Goal: Task Accomplishment & Management: Manage account settings

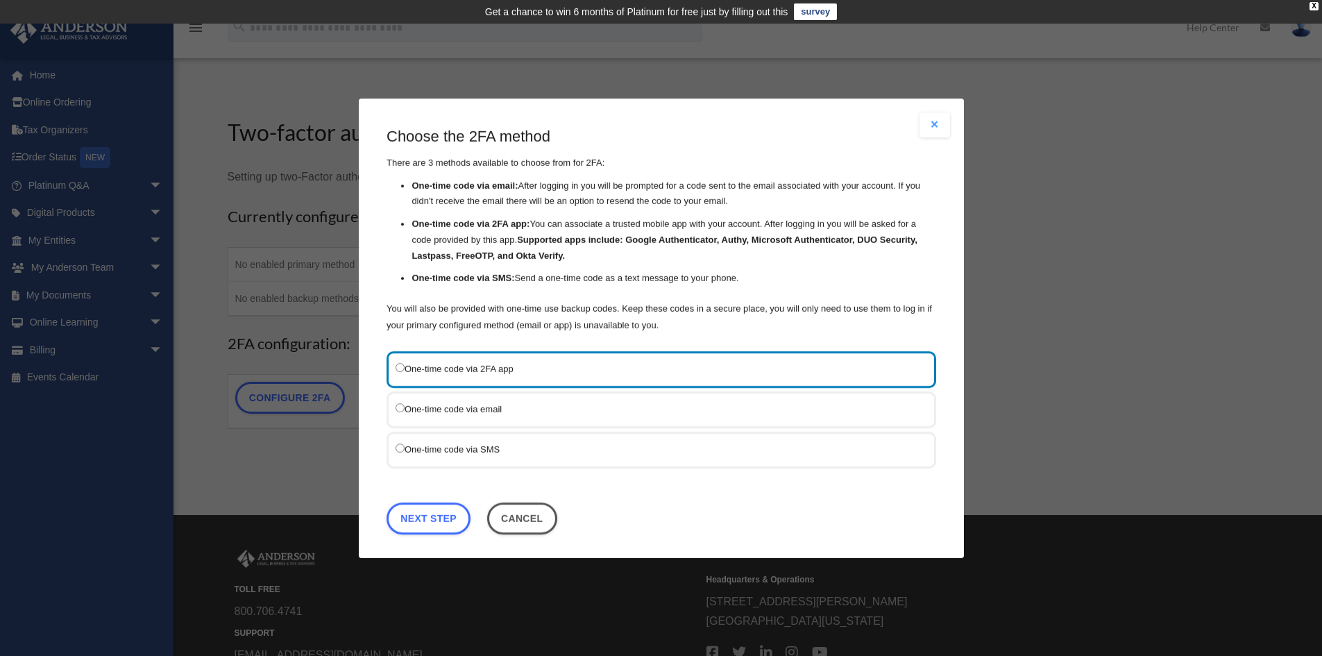
click at [416, 409] on label "One-time code via email" at bounding box center [655, 408] width 518 height 17
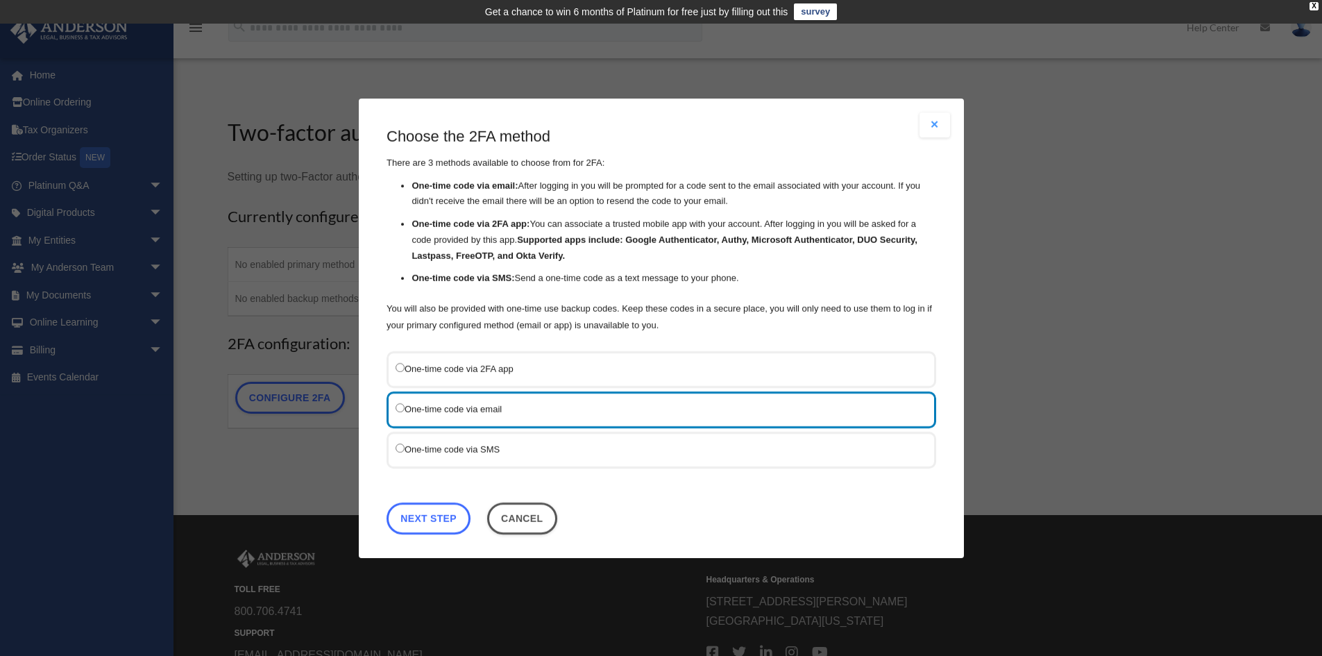
click at [426, 516] on link "Next Step" at bounding box center [429, 518] width 84 height 32
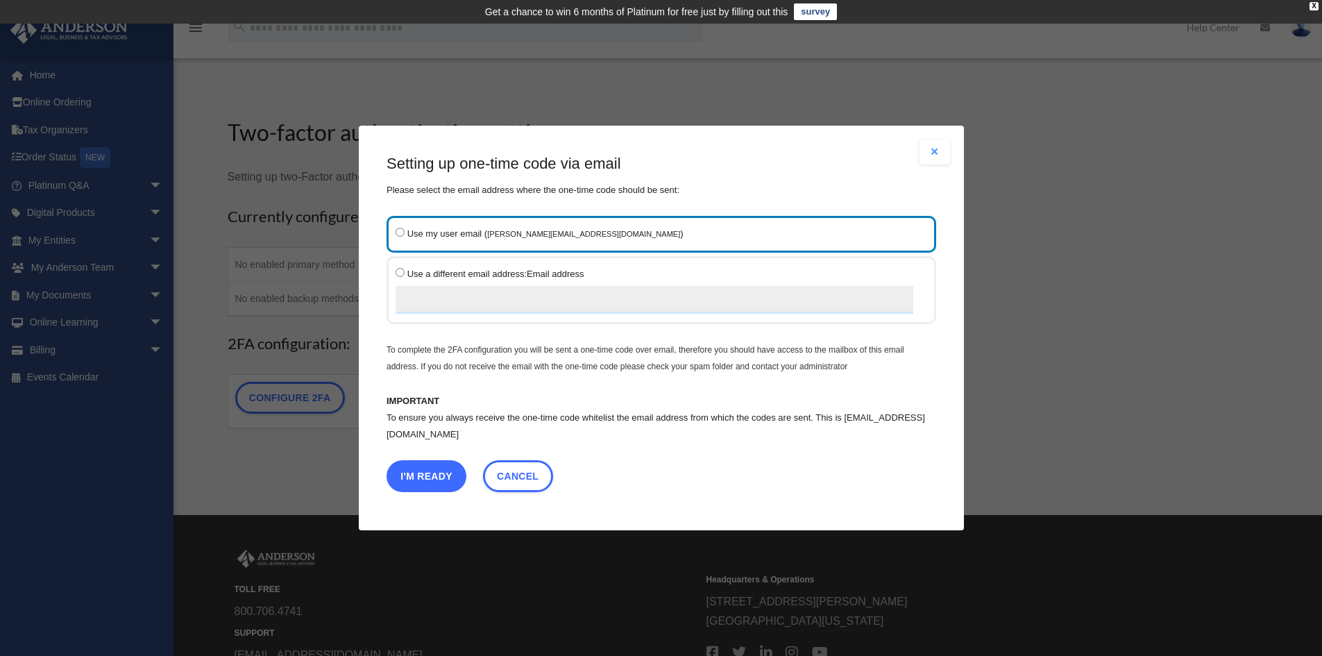
click at [419, 476] on button "I'm Ready" at bounding box center [427, 476] width 80 height 32
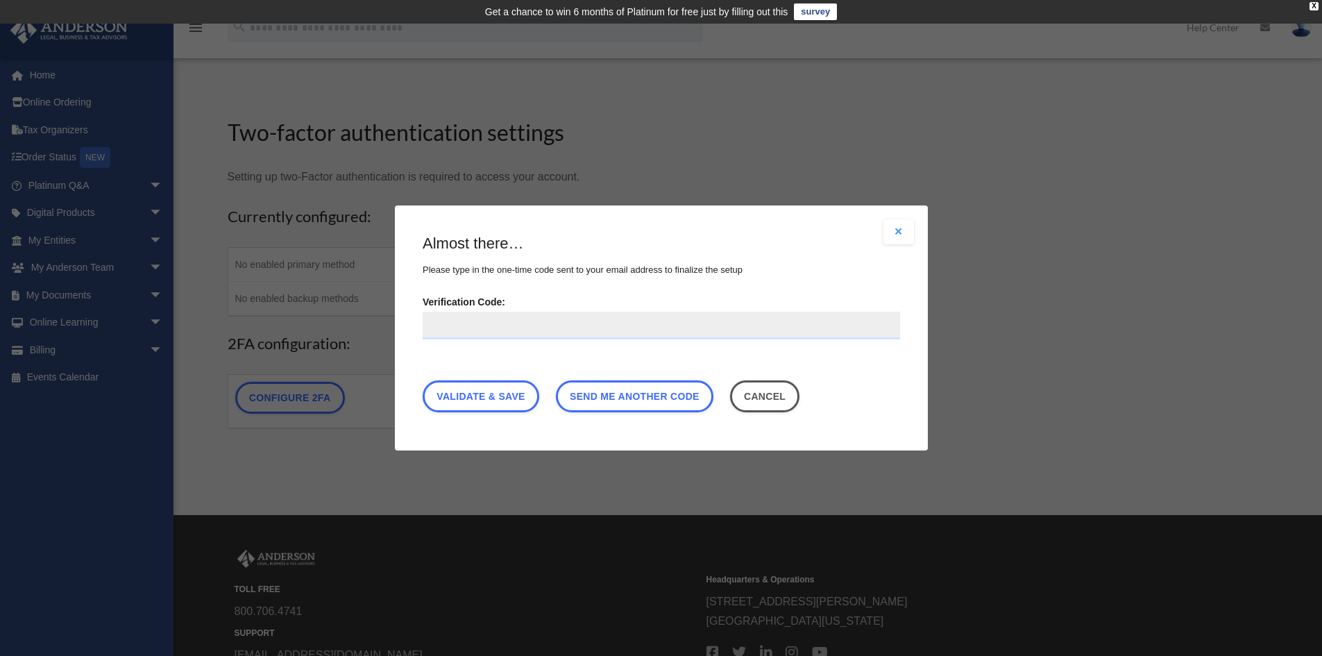
click at [473, 329] on input "Verification Code:" at bounding box center [662, 326] width 478 height 28
type input "******"
click at [482, 391] on link "Validate & Save" at bounding box center [481, 396] width 117 height 32
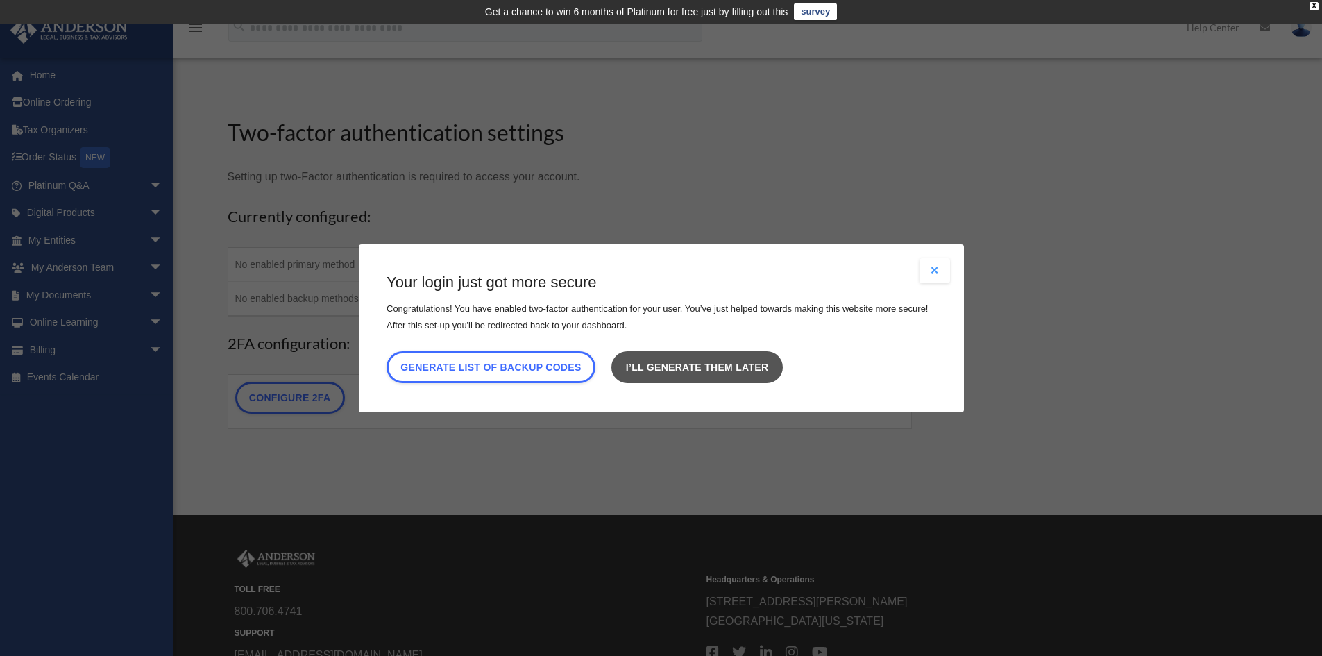
click at [697, 372] on link "I’ll generate them later" at bounding box center [697, 367] width 171 height 32
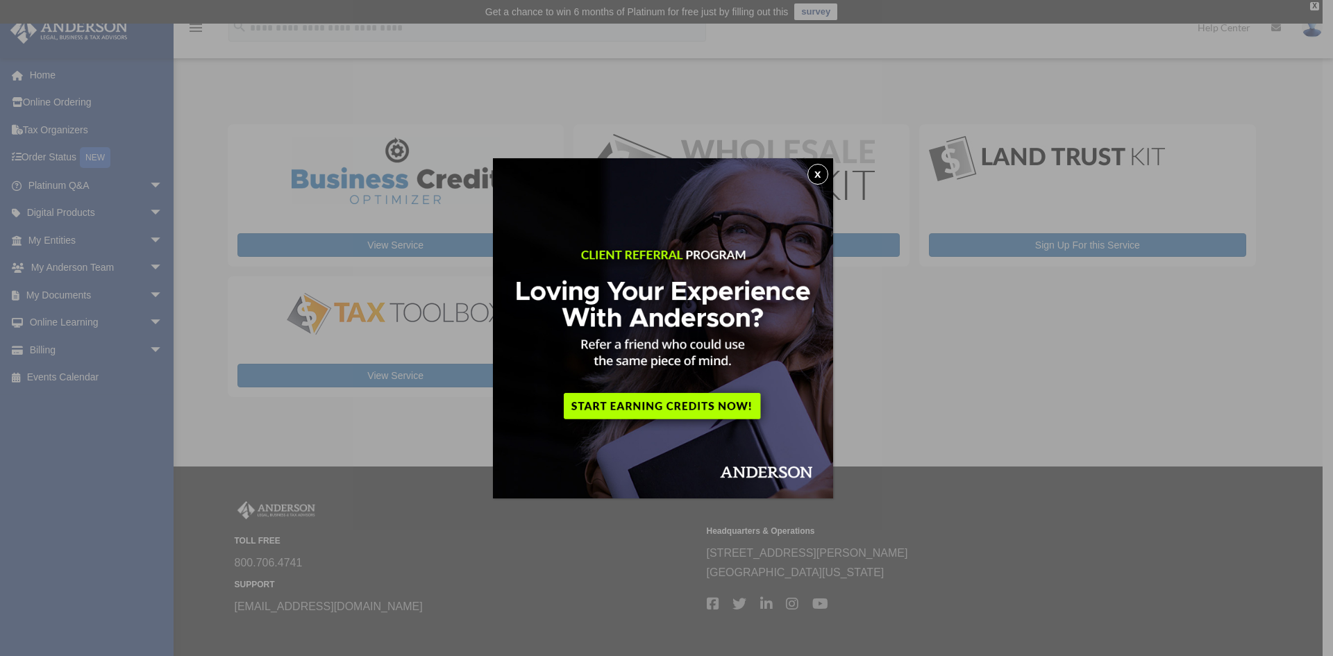
click at [814, 174] on button "x" at bounding box center [817, 174] width 21 height 21
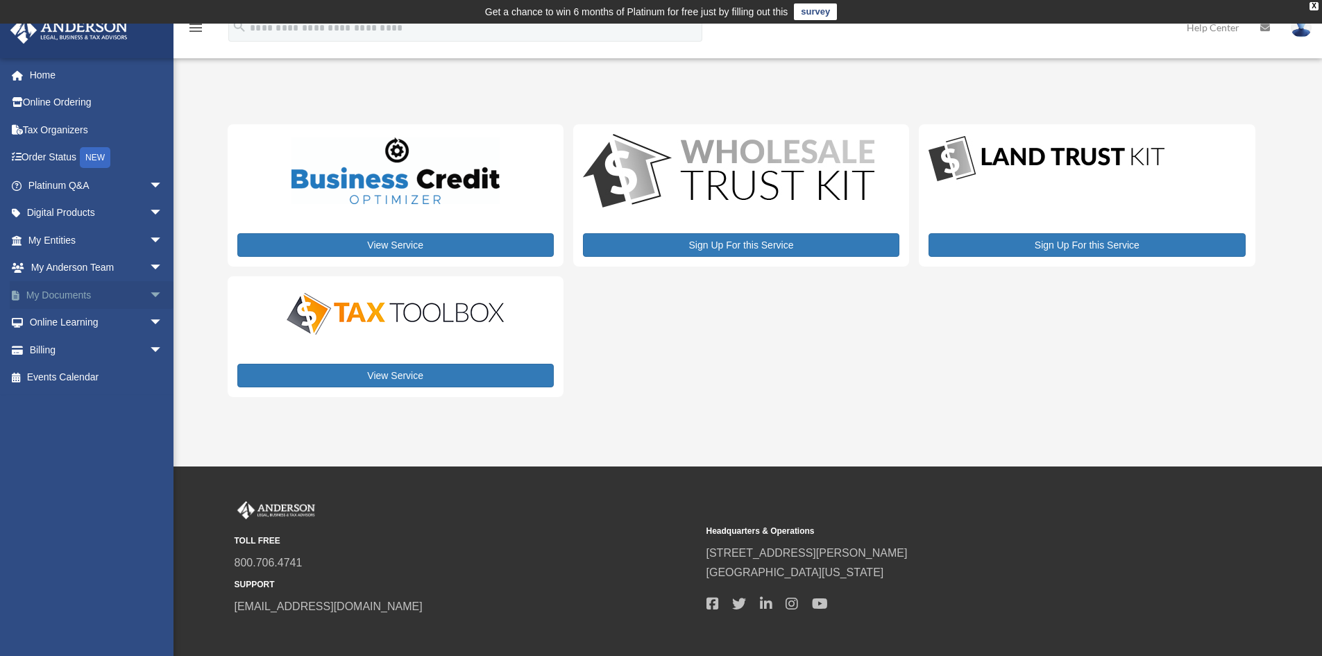
click at [58, 290] on link "My Documents arrow_drop_down" at bounding box center [97, 295] width 174 height 28
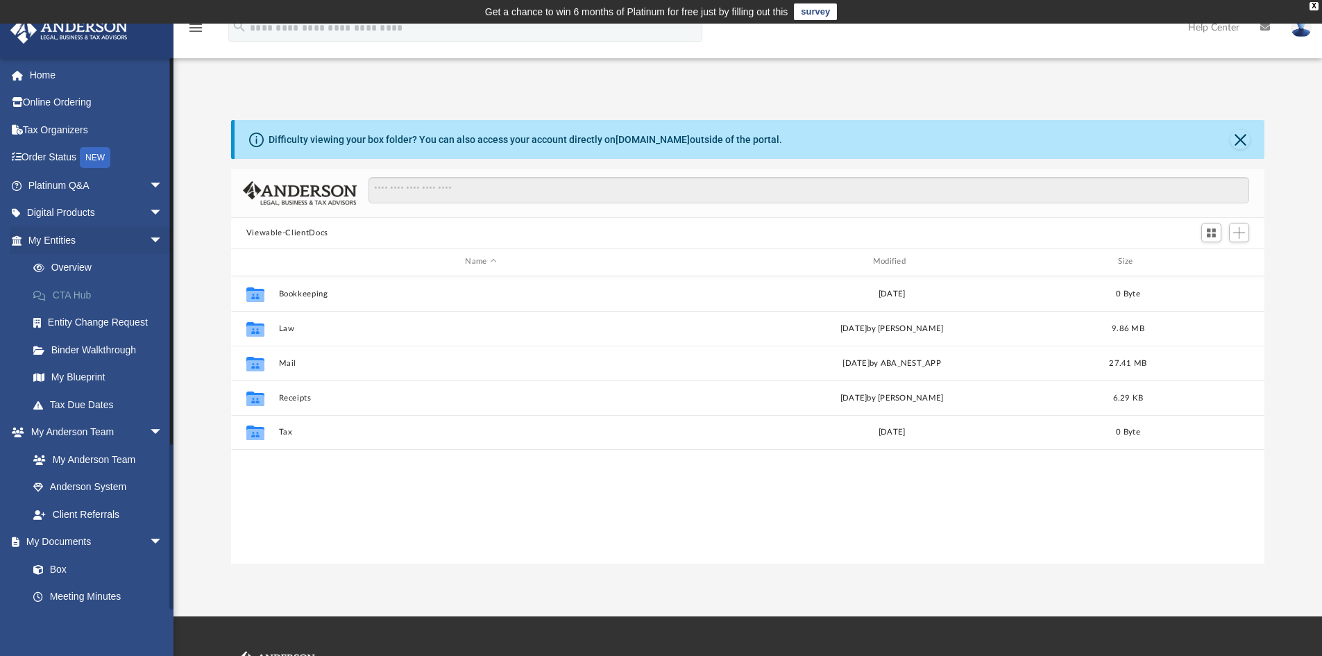
scroll to position [305, 1023]
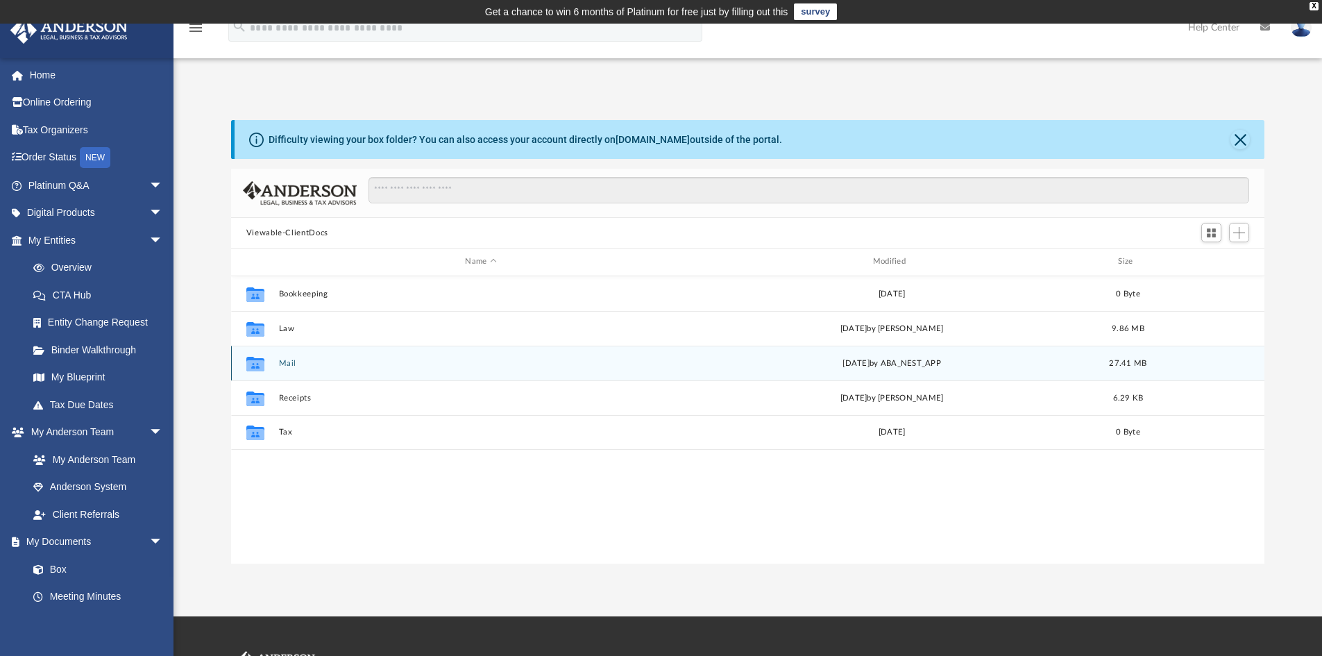
click at [292, 362] on button "Mail" at bounding box center [480, 363] width 405 height 9
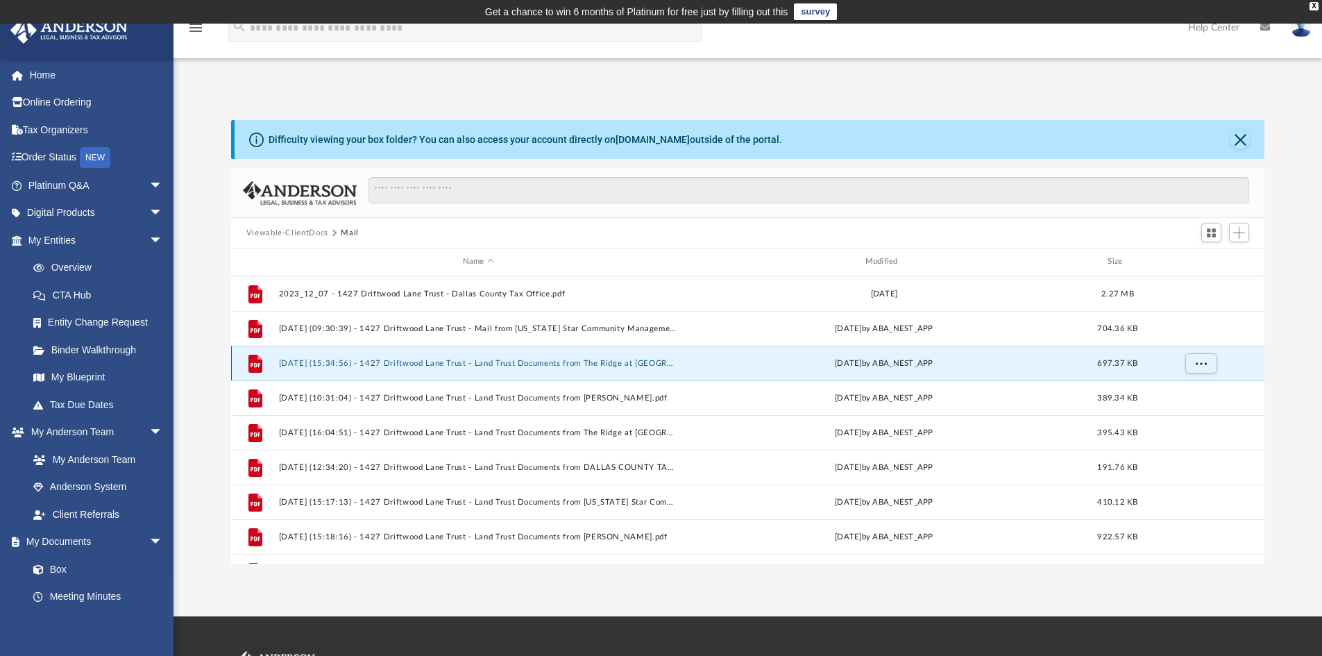
click at [290, 362] on button "2024.08.09 (15:34:56) - 1427 Driftwood Lane Trust - Land Trust Documents from T…" at bounding box center [478, 363] width 400 height 9
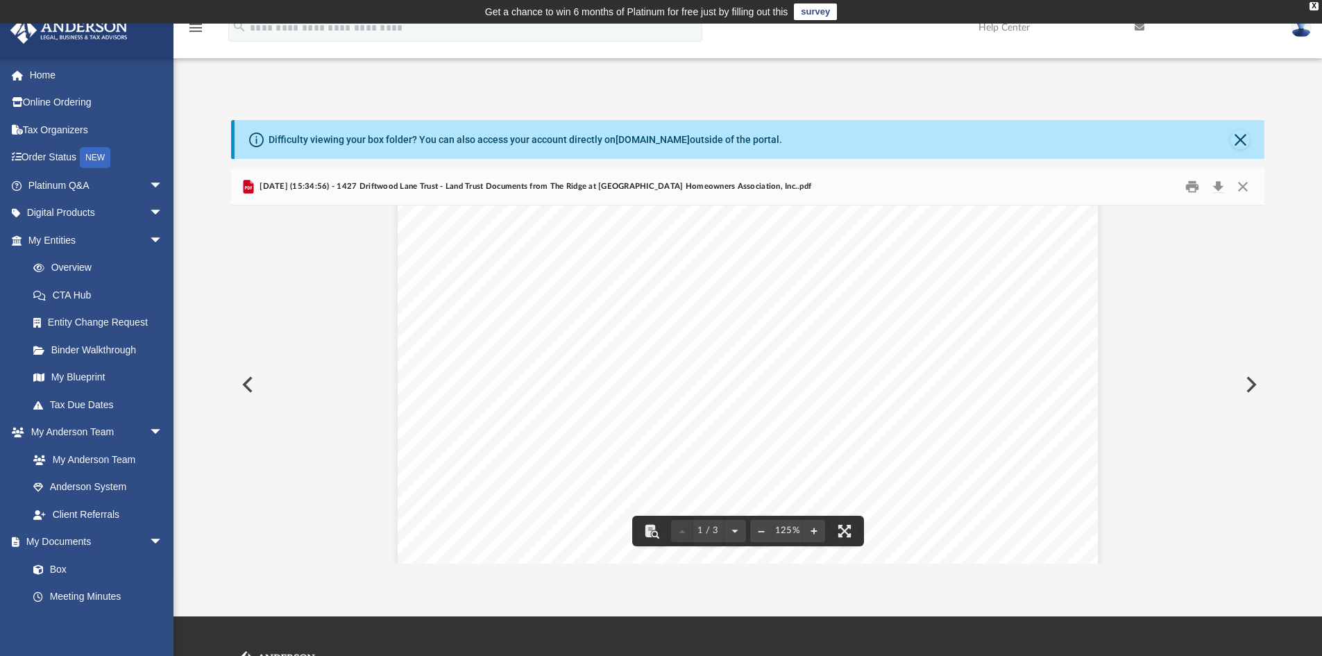
scroll to position [0, 0]
click at [1243, 146] on button "Close" at bounding box center [1240, 139] width 19 height 19
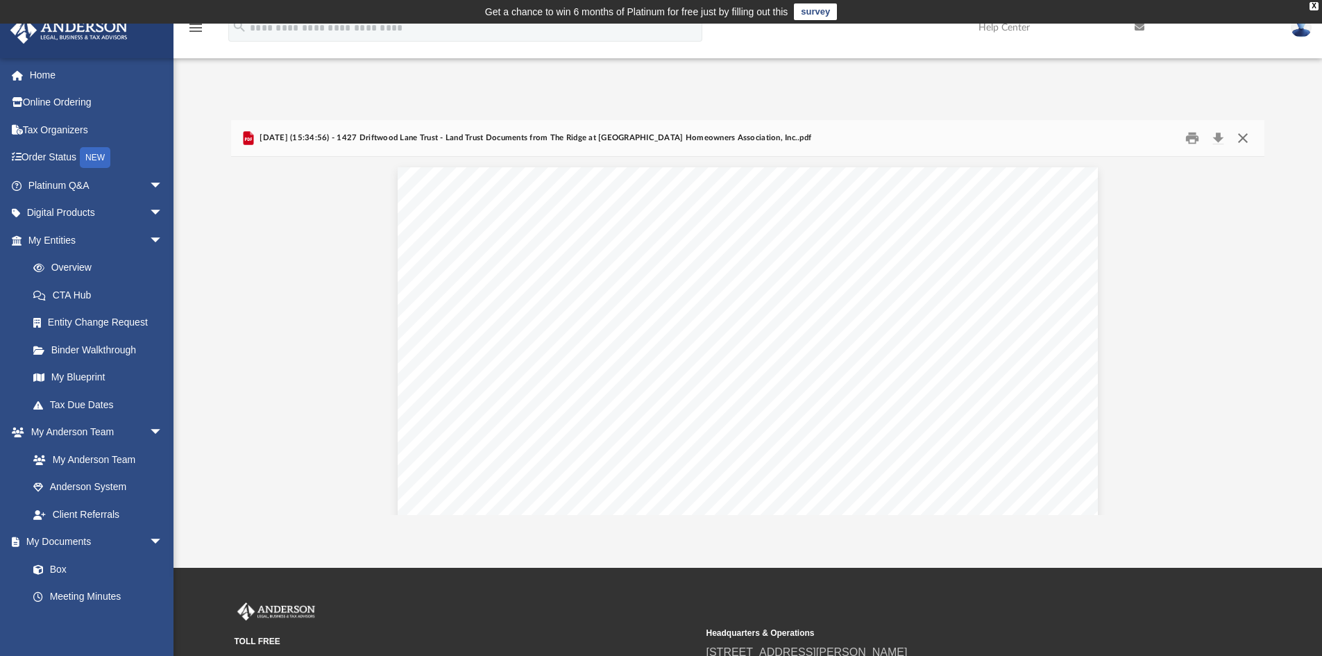
click at [1247, 135] on button "Close" at bounding box center [1243, 139] width 25 height 22
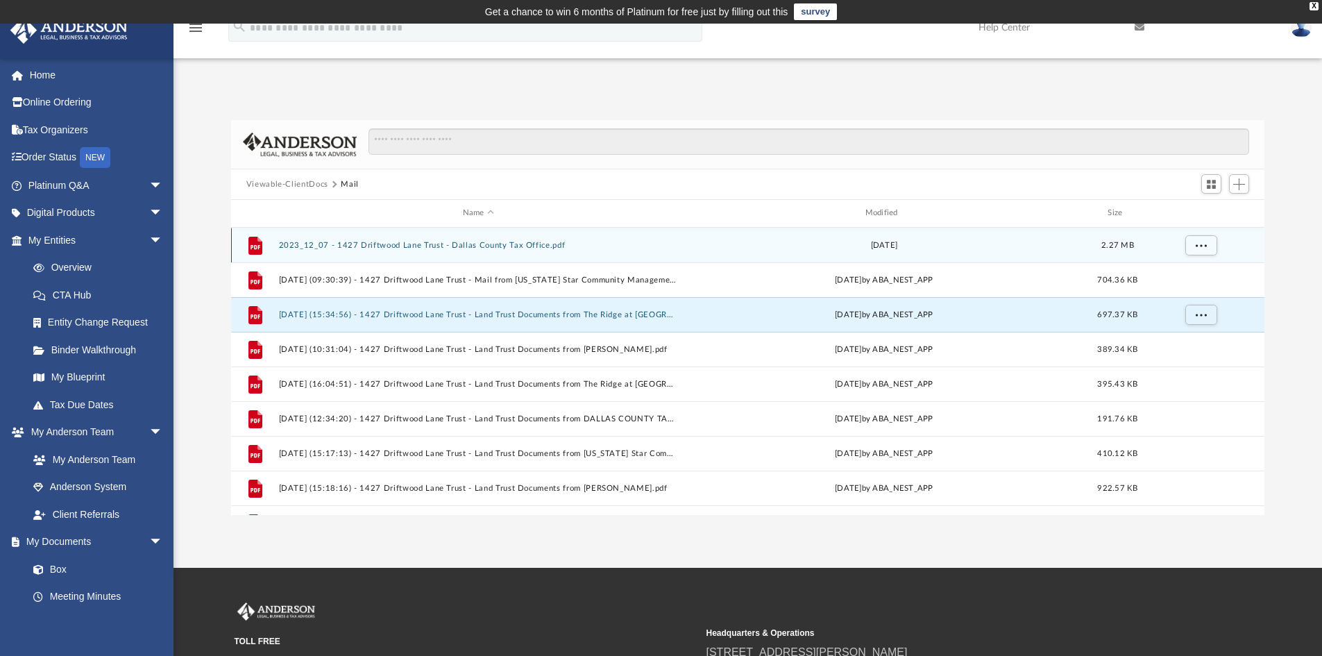
click at [471, 246] on button "2023_12_07 - 1427 Driftwood Lane Trust - Dallas County Tax Office.pdf" at bounding box center [478, 245] width 400 height 9
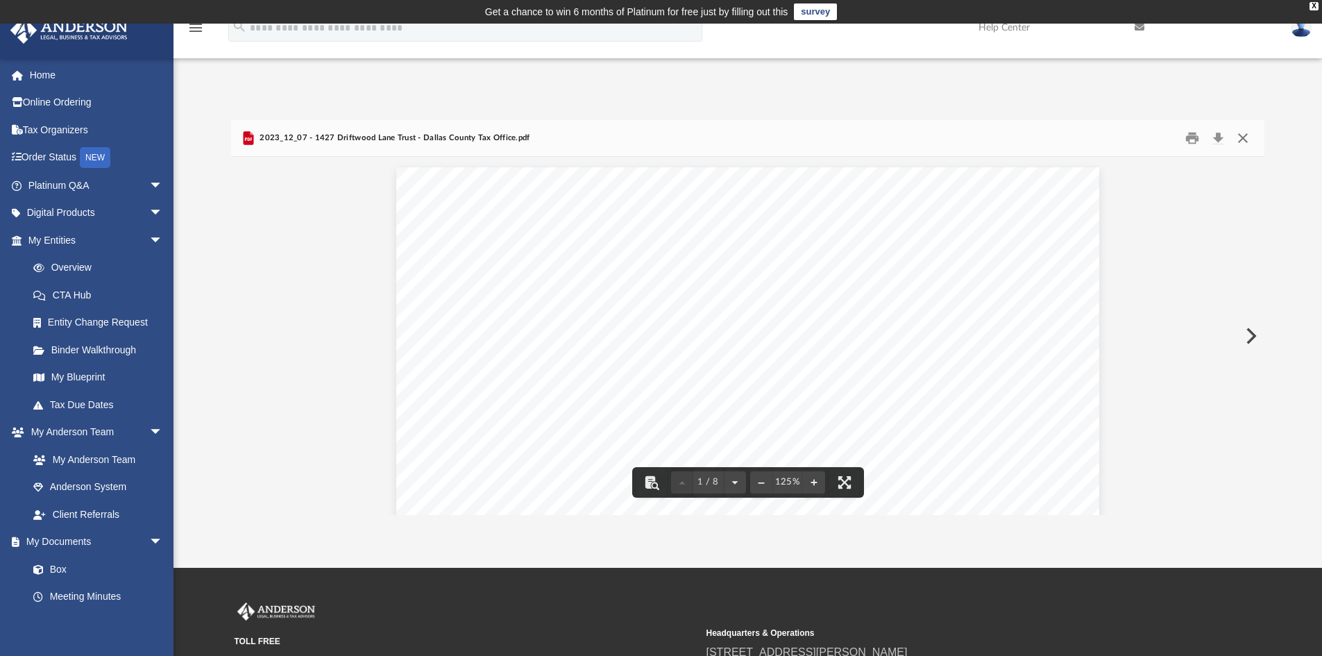
click at [1242, 135] on button "Close" at bounding box center [1243, 139] width 25 height 22
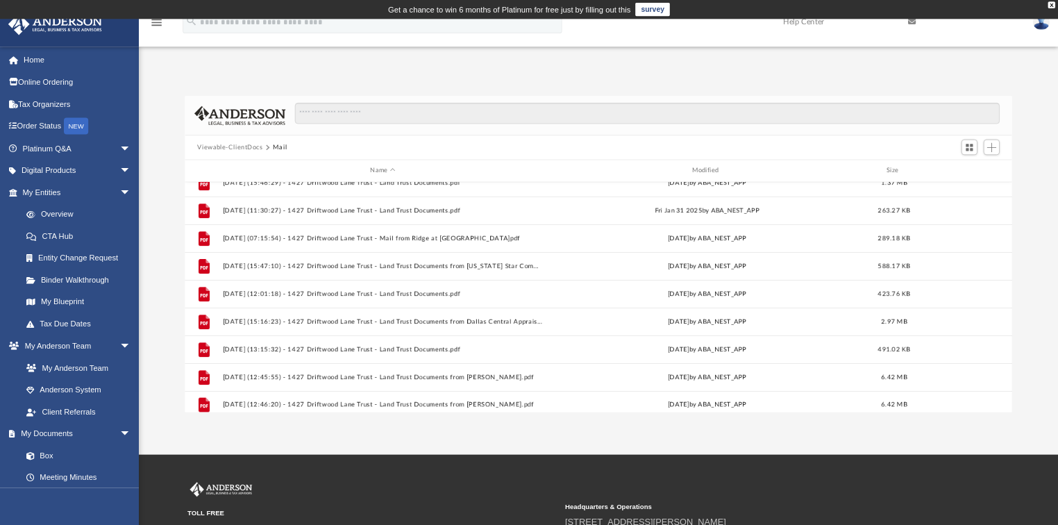
scroll to position [441, 0]
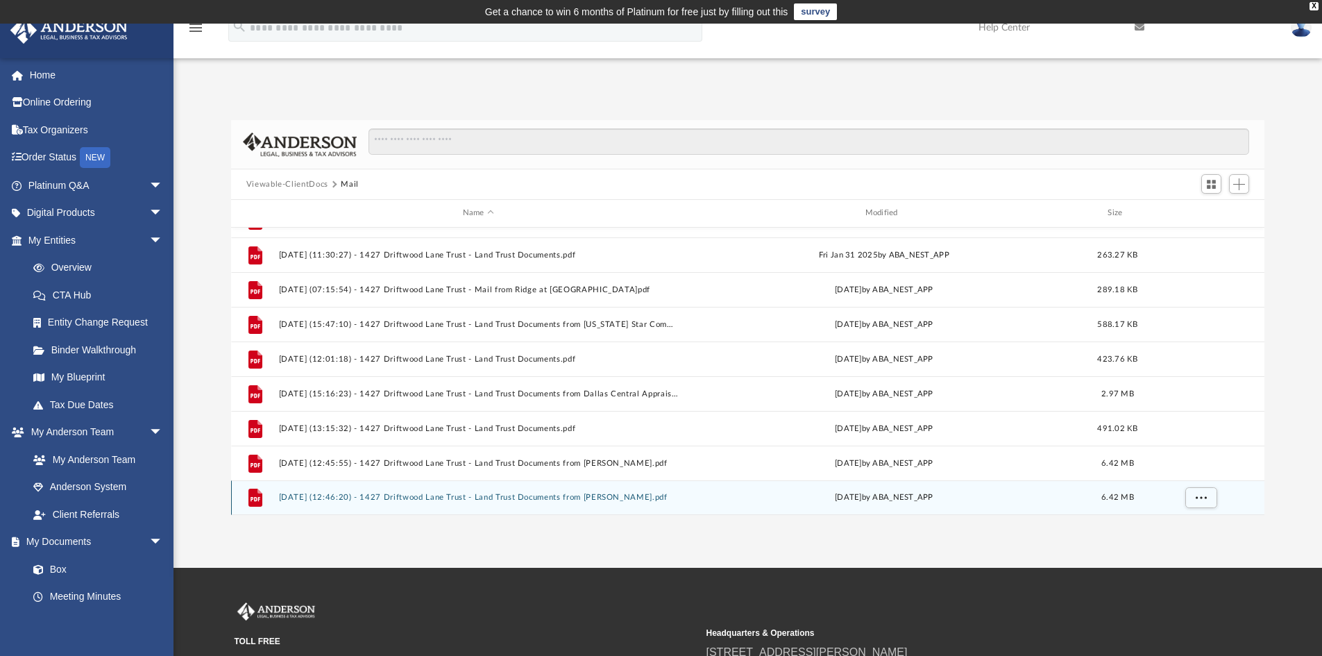
click at [461, 492] on div "File 2025.09.18 (12:46:20) - 1427 Driftwood Lane Trust - Land Trust Documents f…" at bounding box center [748, 497] width 1034 height 35
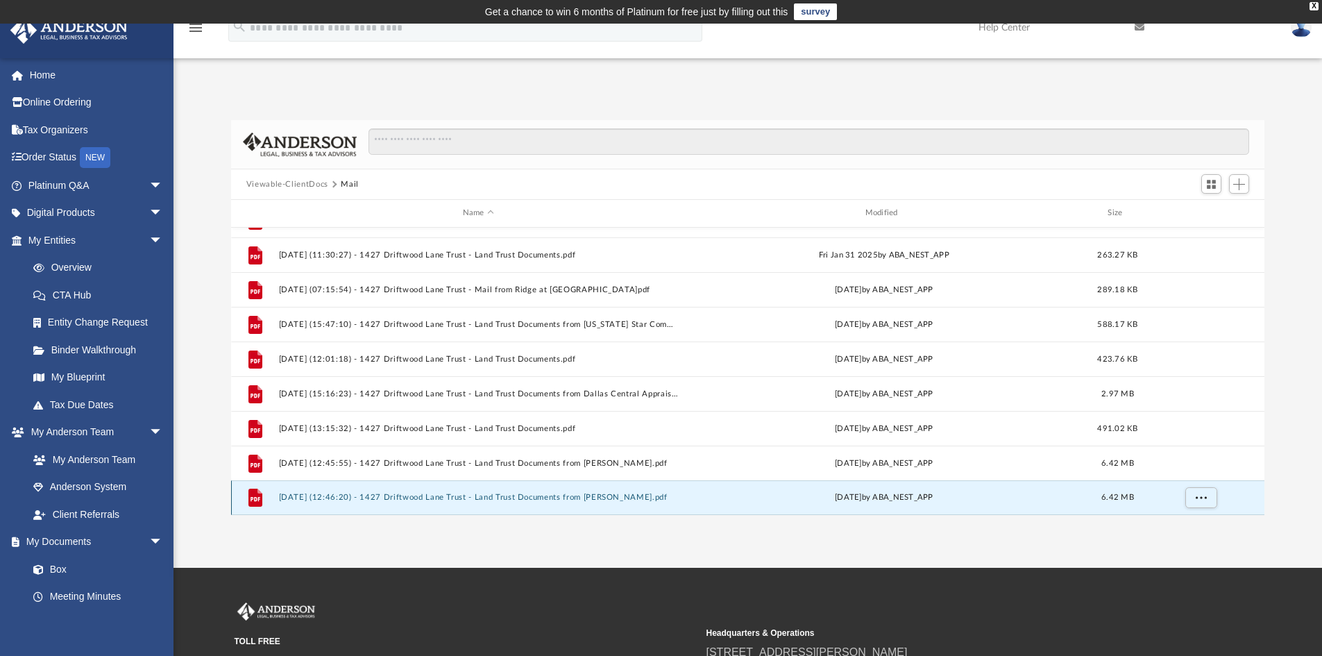
click at [461, 496] on button "2025.09.18 (12:46:20) - 1427 Driftwood Lane Trust - Land Trust Documents from F…" at bounding box center [478, 497] width 400 height 9
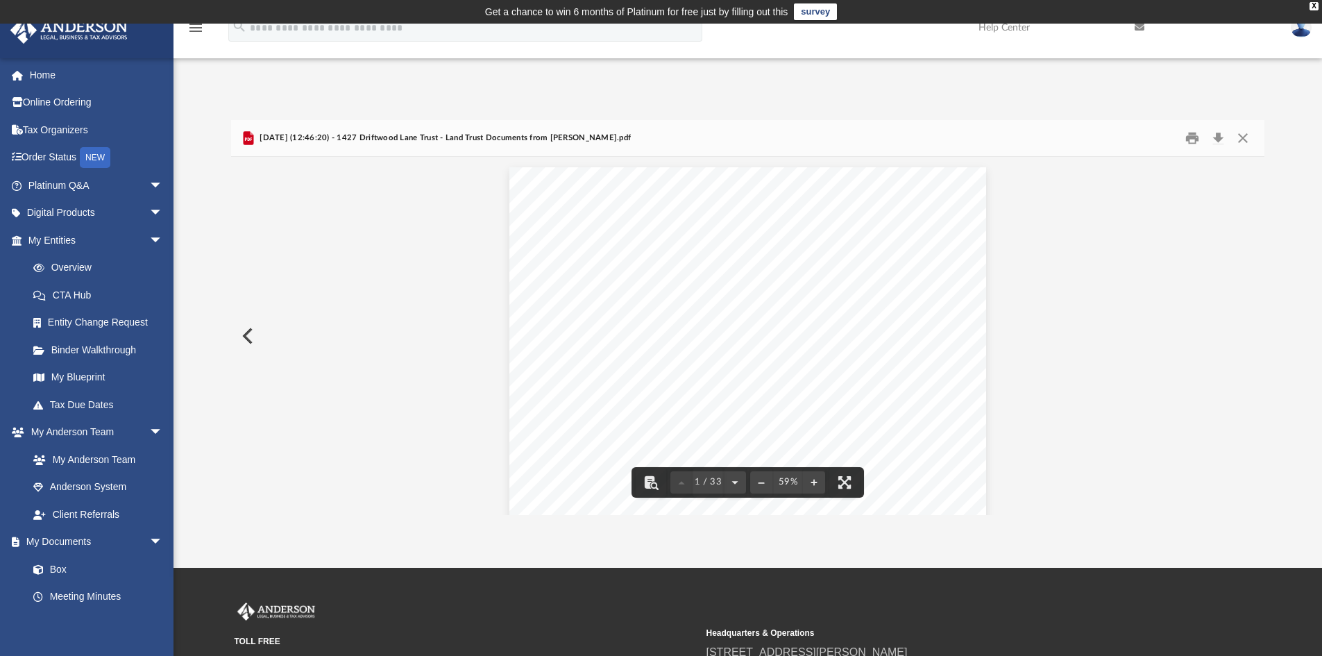
click at [735, 323] on div "Page 1" at bounding box center [748, 344] width 476 height 355
click at [734, 478] on button "File preview" at bounding box center [735, 482] width 22 height 31
click at [736, 483] on button "File preview" at bounding box center [735, 482] width 22 height 31
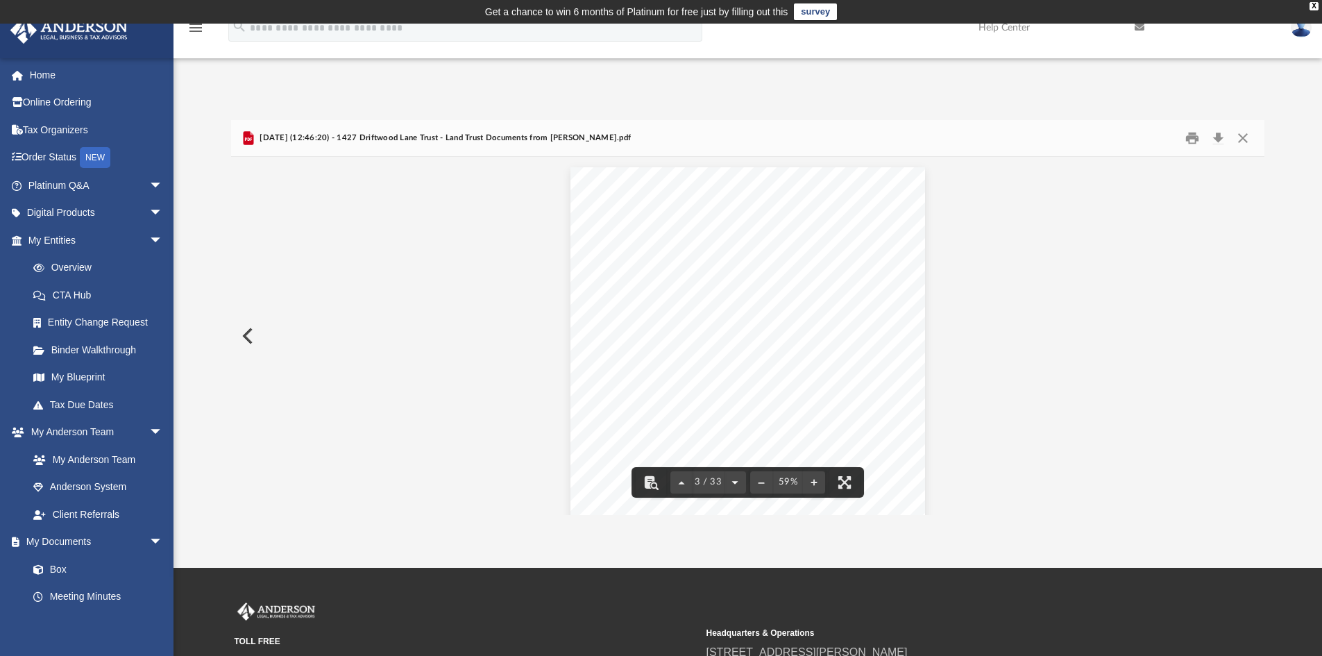
scroll to position [875, 0]
click at [1238, 137] on button "Close" at bounding box center [1243, 139] width 25 height 22
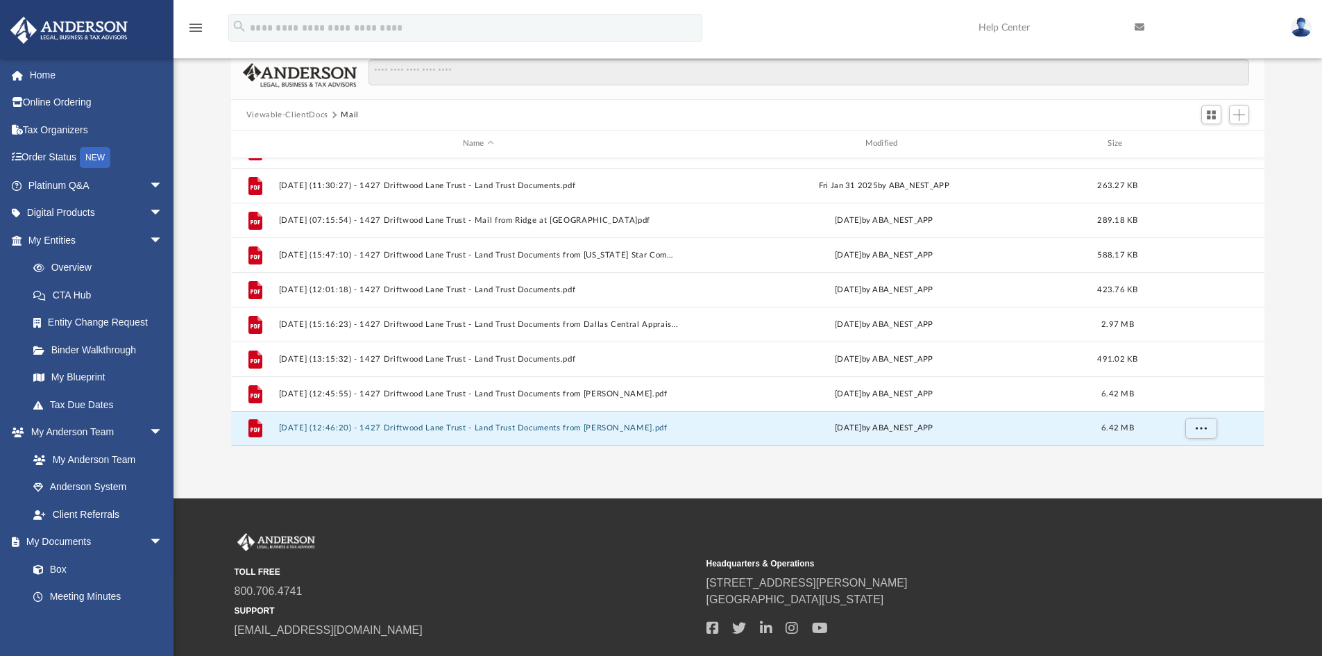
scroll to position [0, 0]
